Goal: Obtain resource: Download file/media

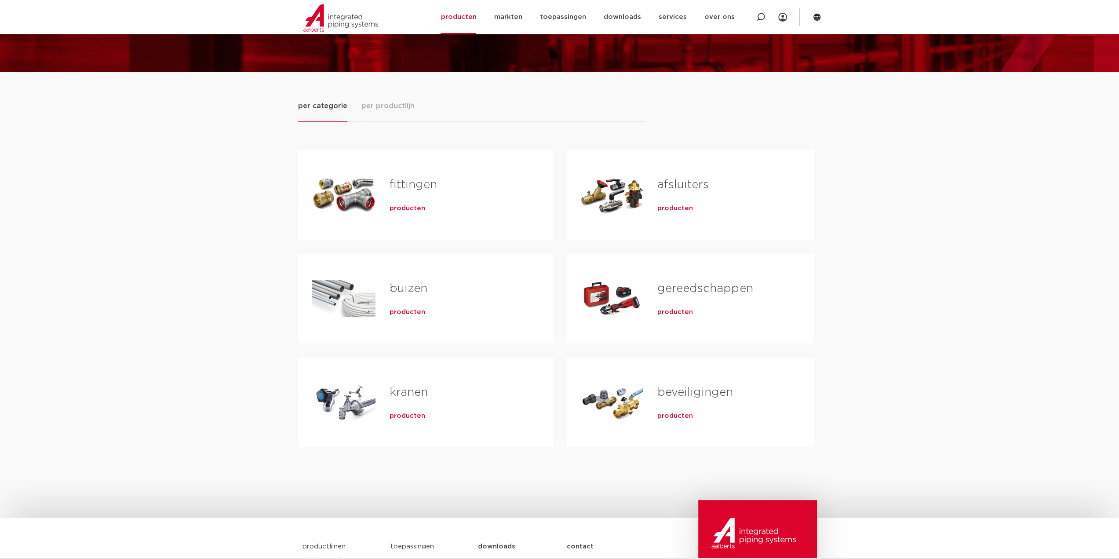
scroll to position [88, 0]
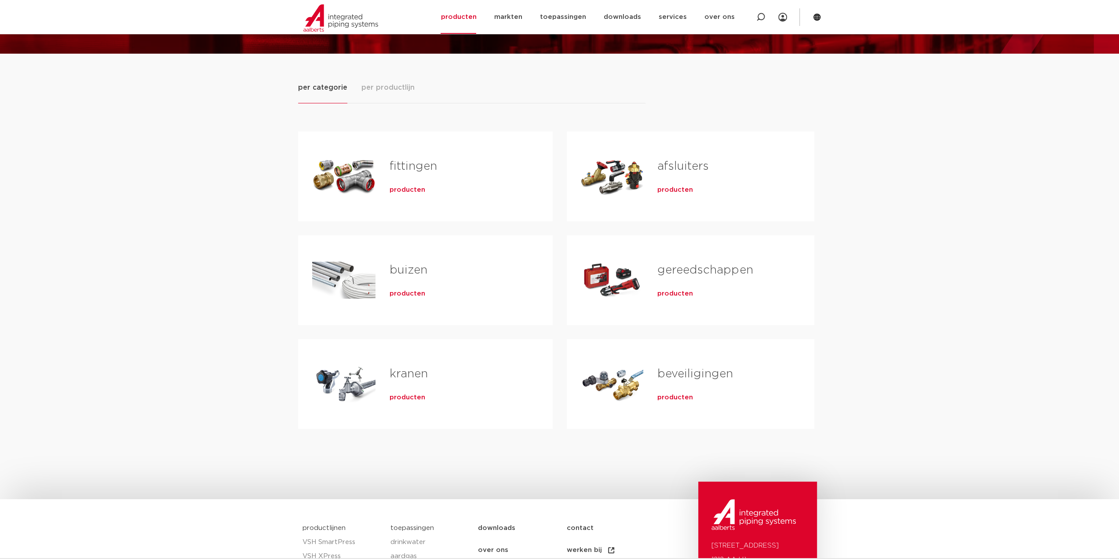
click at [404, 268] on link "buizen" at bounding box center [409, 269] width 38 height 11
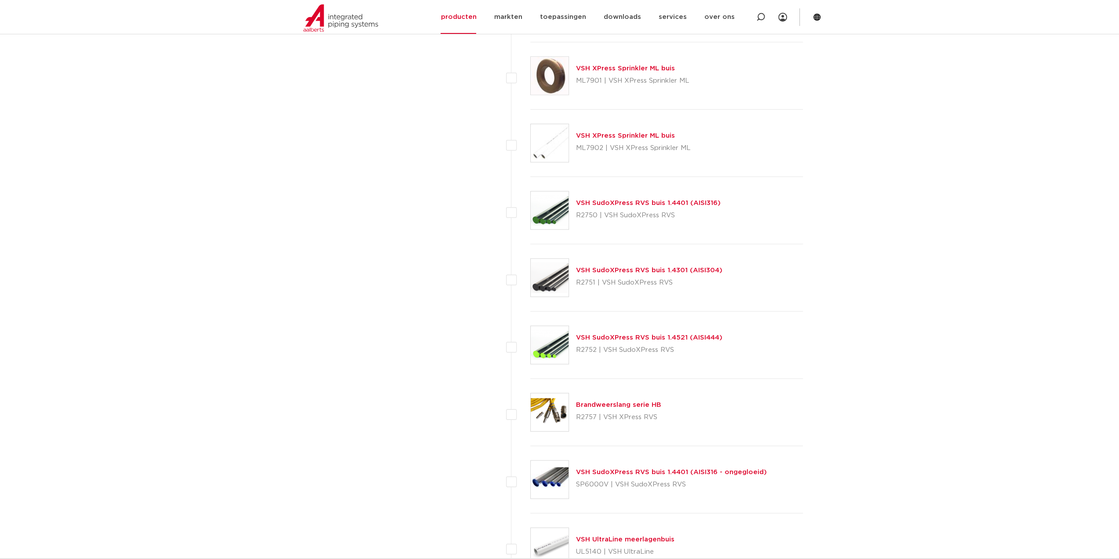
scroll to position [1012, 0]
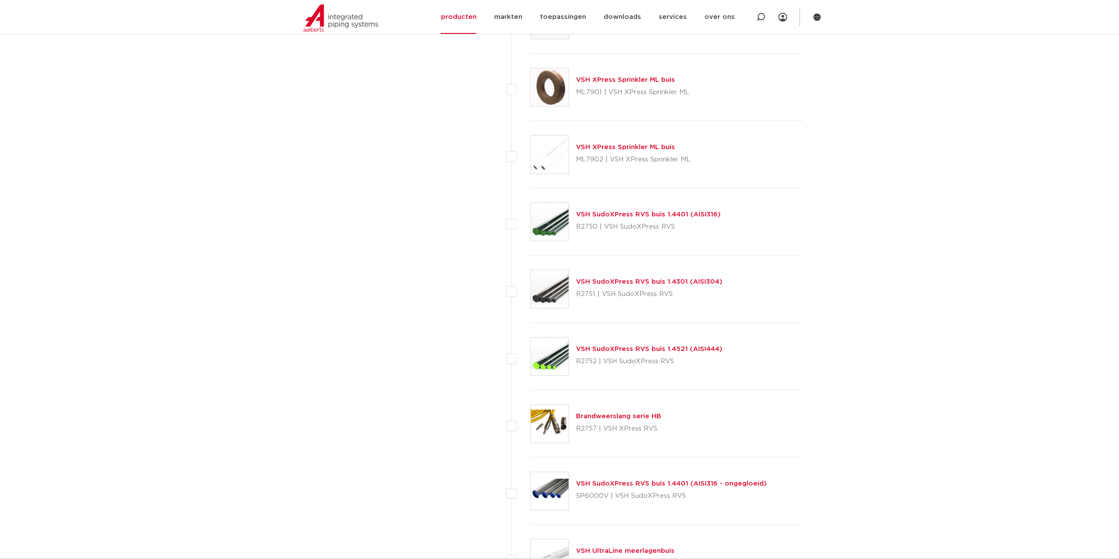
click at [665, 348] on link "VSH SudoXPress RVS buis 1.4521 (AISI444)" at bounding box center [649, 349] width 146 height 7
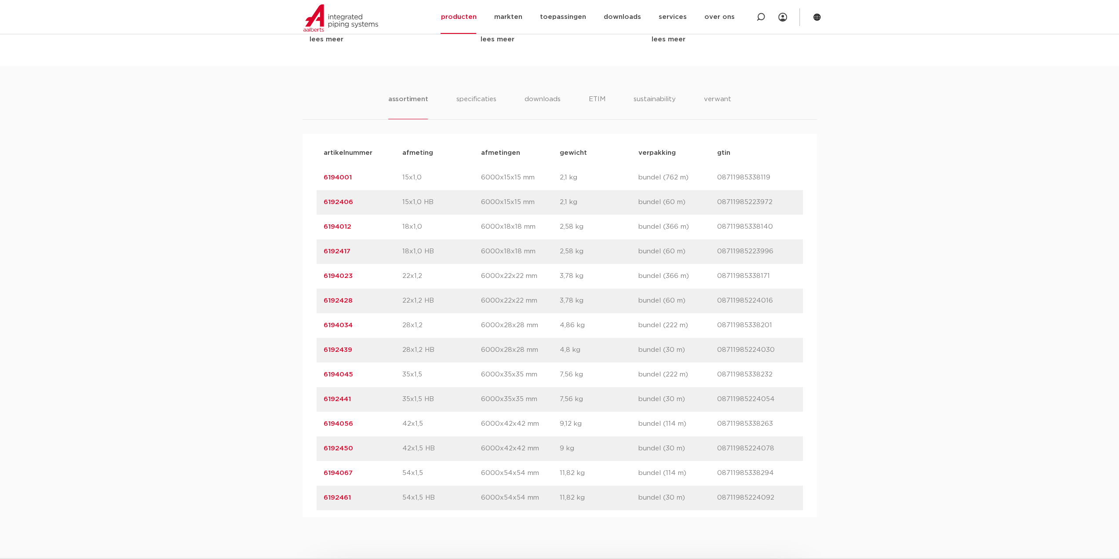
scroll to position [616, 0]
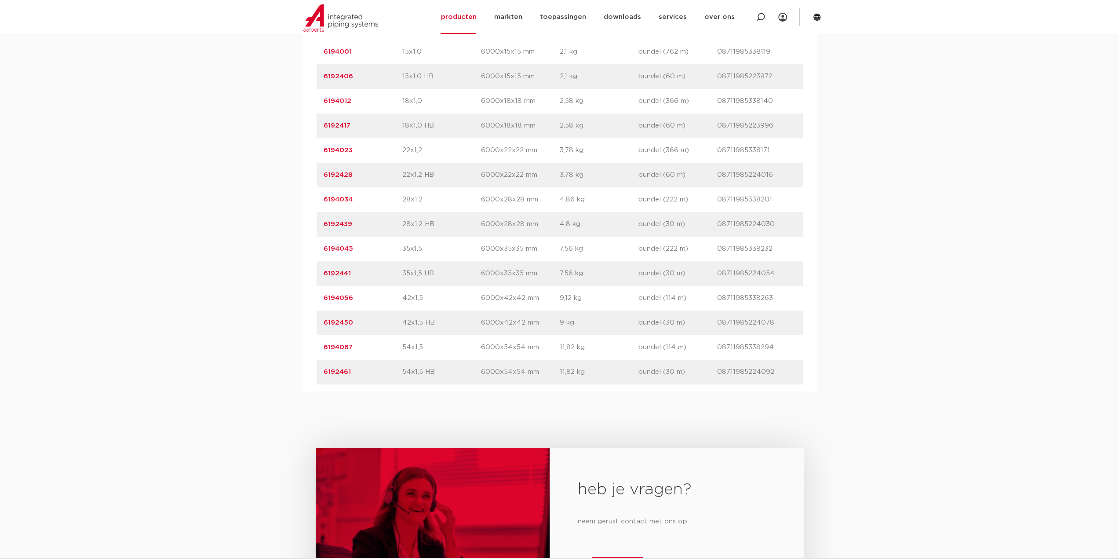
click at [574, 57] on p "2,1 kg" at bounding box center [599, 52] width 79 height 11
drag, startPoint x: 644, startPoint y: 73, endPoint x: 694, endPoint y: 74, distance: 49.3
click at [690, 57] on p "bundel (762 m)" at bounding box center [678, 52] width 79 height 11
click at [697, 57] on p "bundel (762 m)" at bounding box center [678, 52] width 79 height 11
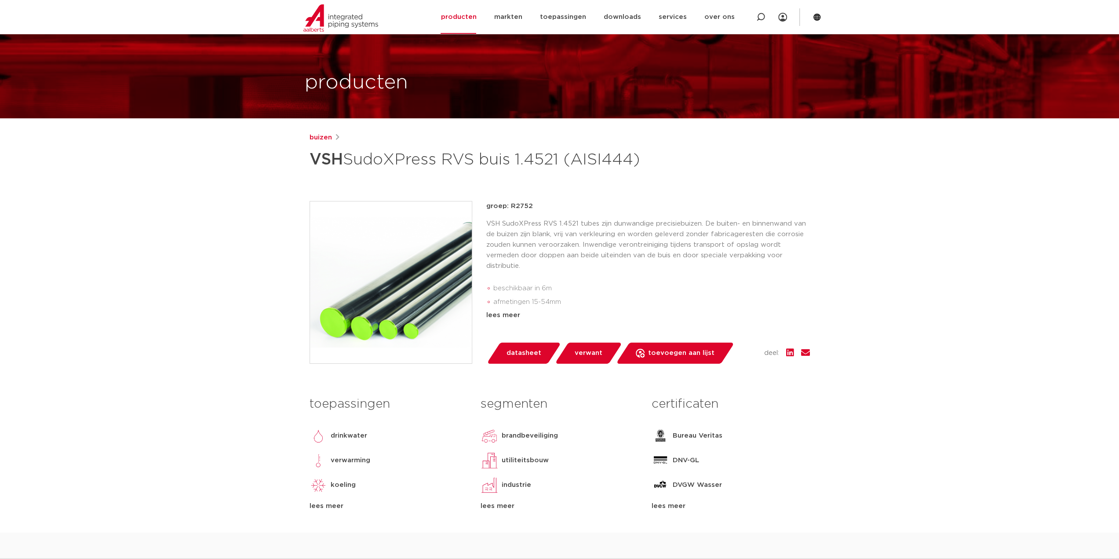
scroll to position [0, 0]
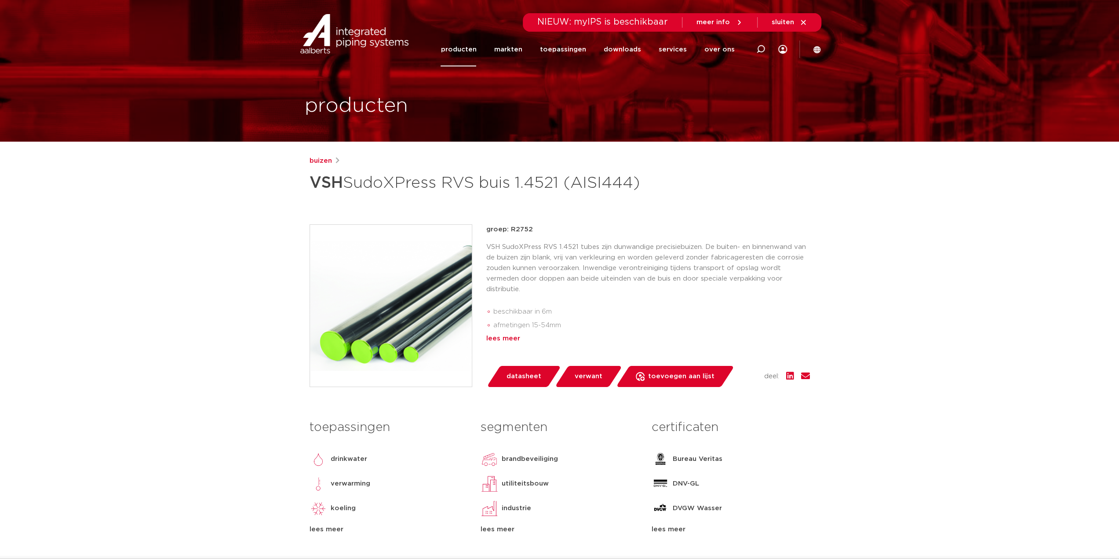
click at [505, 344] on div "lees meer" at bounding box center [648, 338] width 324 height 11
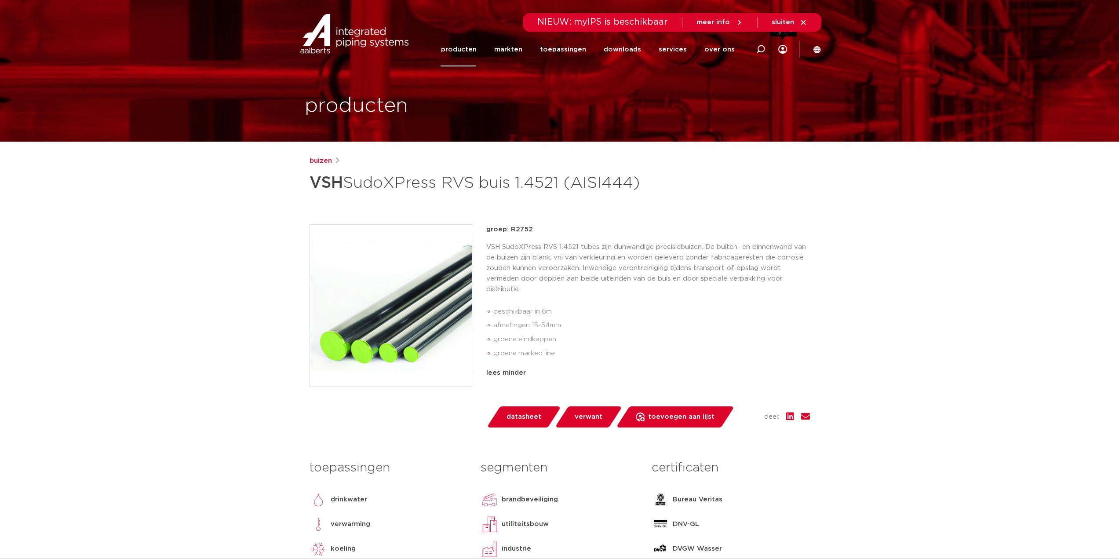
click at [781, 51] on icon at bounding box center [782, 49] width 9 height 9
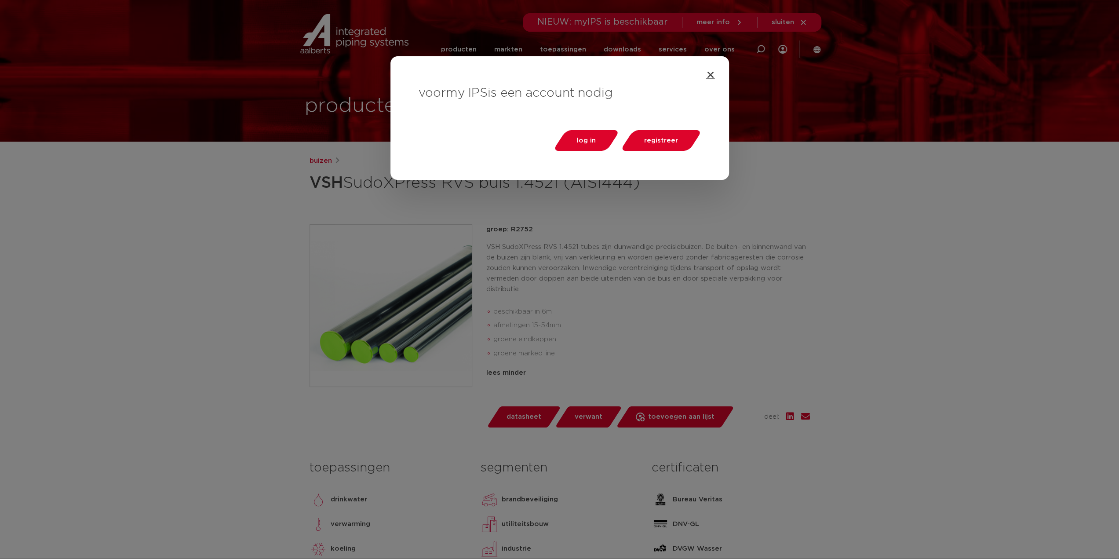
click at [714, 78] on icon "Close" at bounding box center [710, 74] width 9 height 9
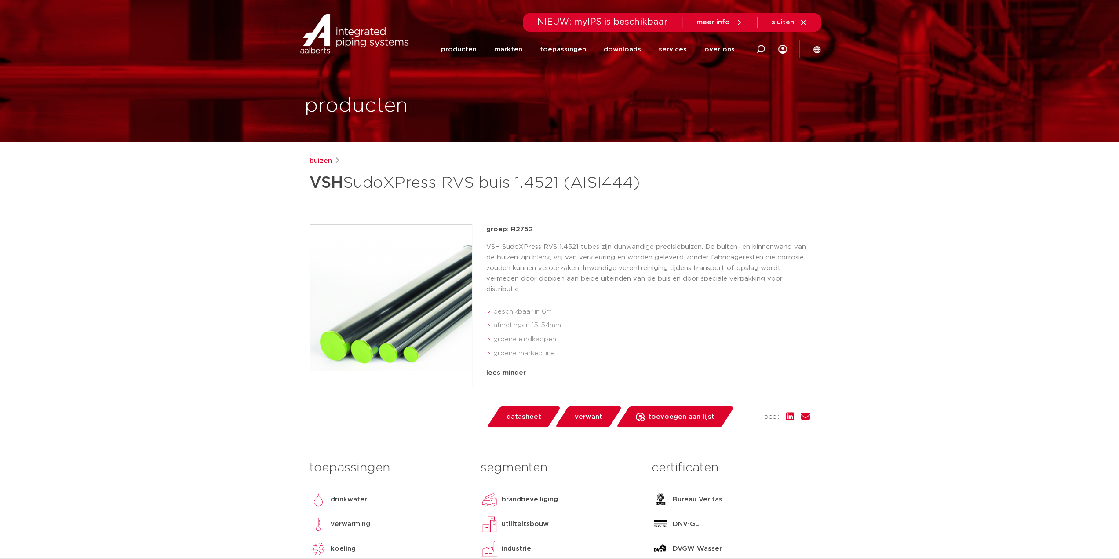
click at [641, 52] on link "downloads" at bounding box center [621, 50] width 37 height 34
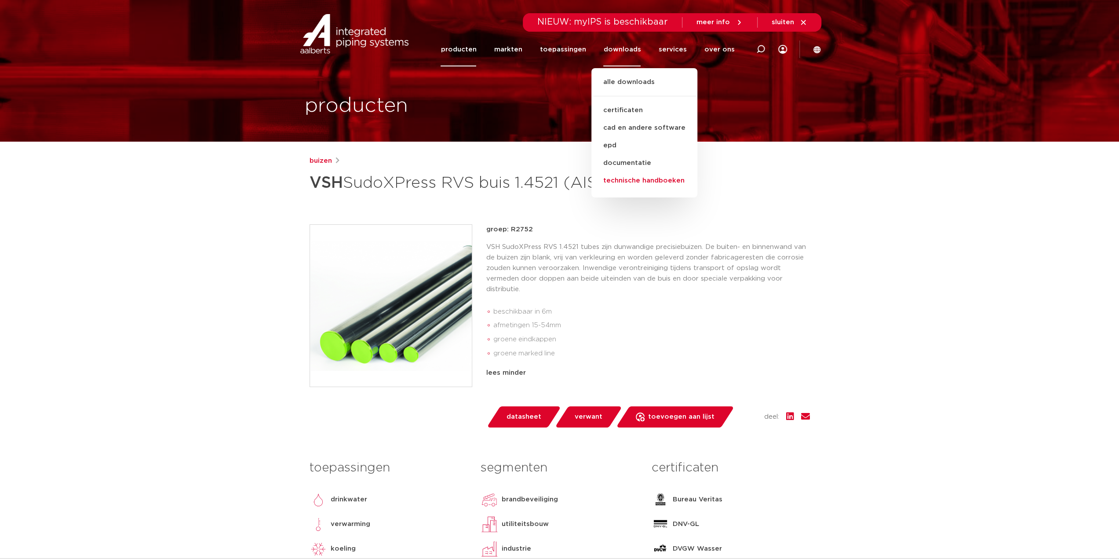
click at [643, 182] on link "technische handboeken" at bounding box center [645, 181] width 106 height 18
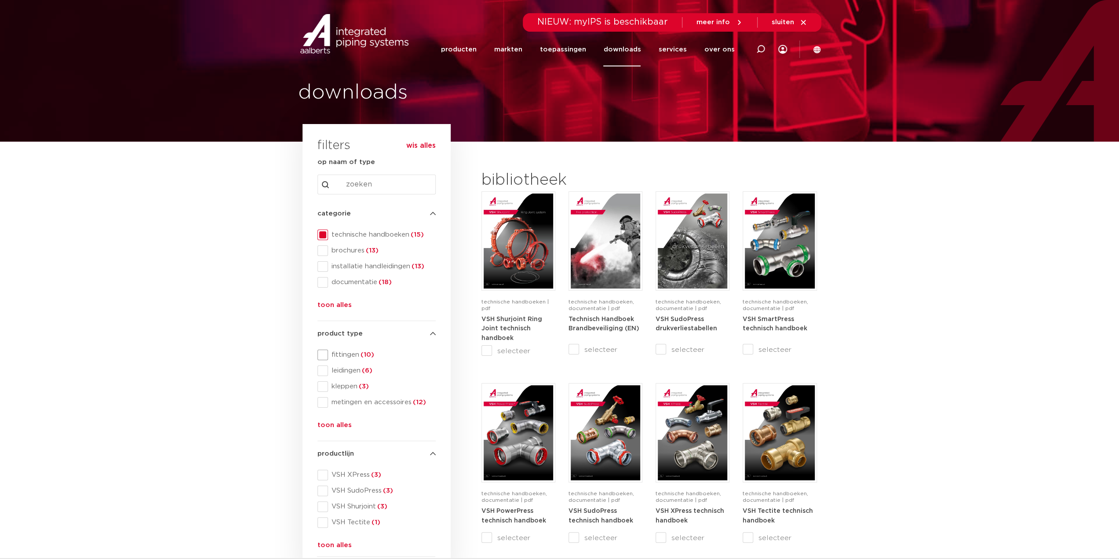
click at [353, 353] on span "fittingen (10)" at bounding box center [382, 355] width 108 height 9
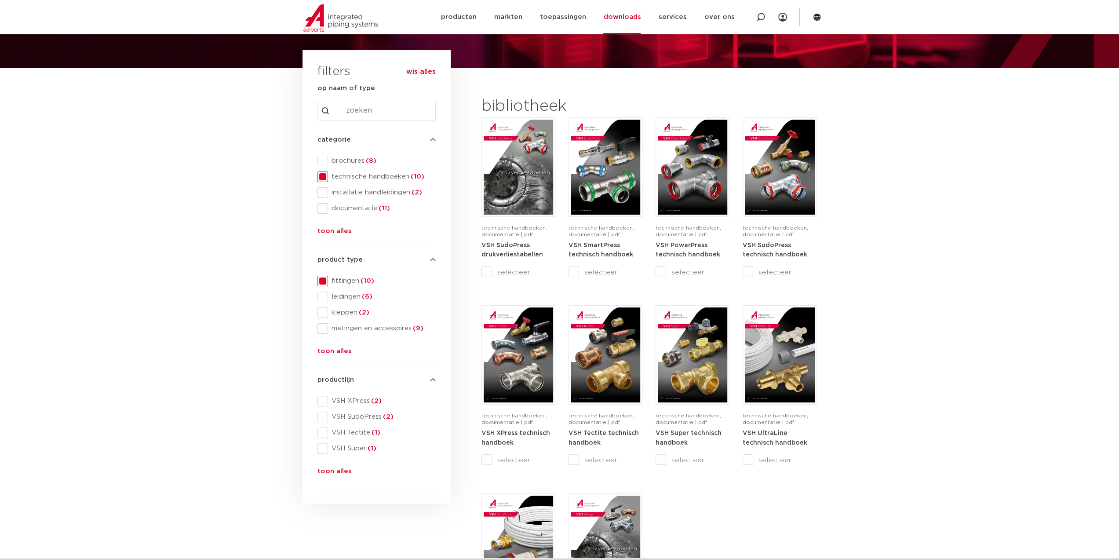
scroll to position [132, 0]
